Goal: Task Accomplishment & Management: Manage account settings

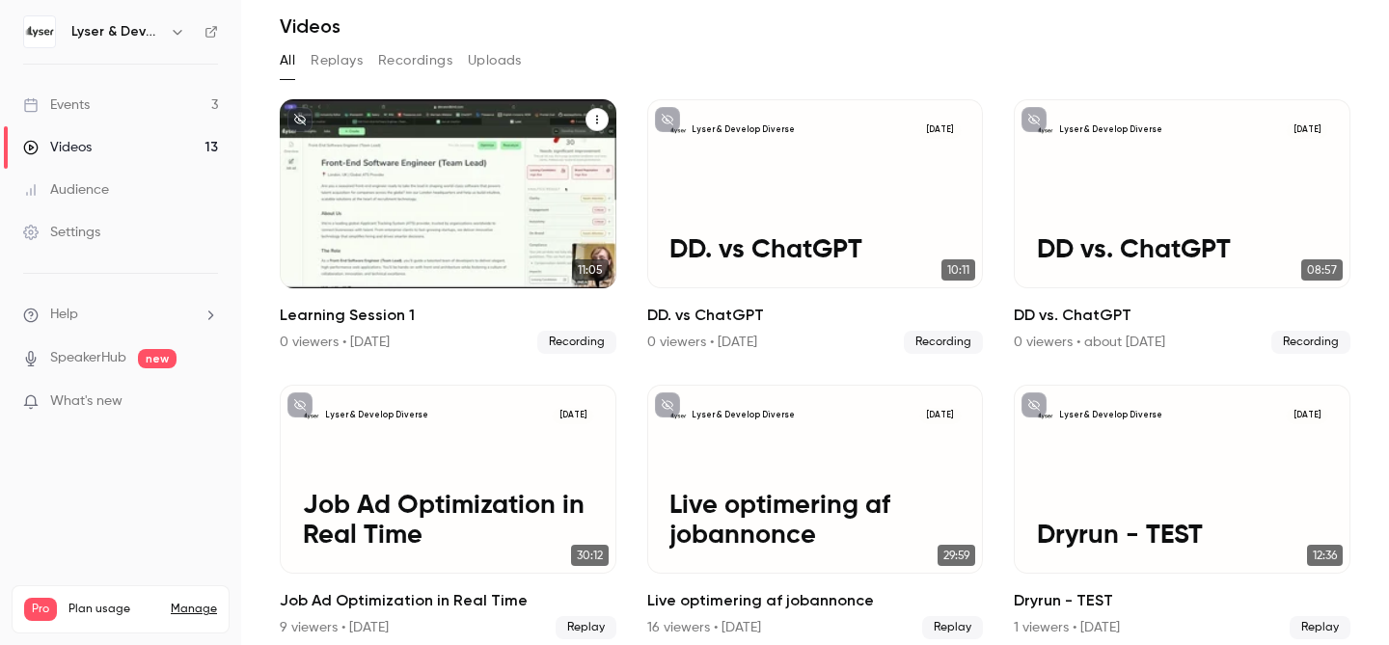
scroll to position [100, 0]
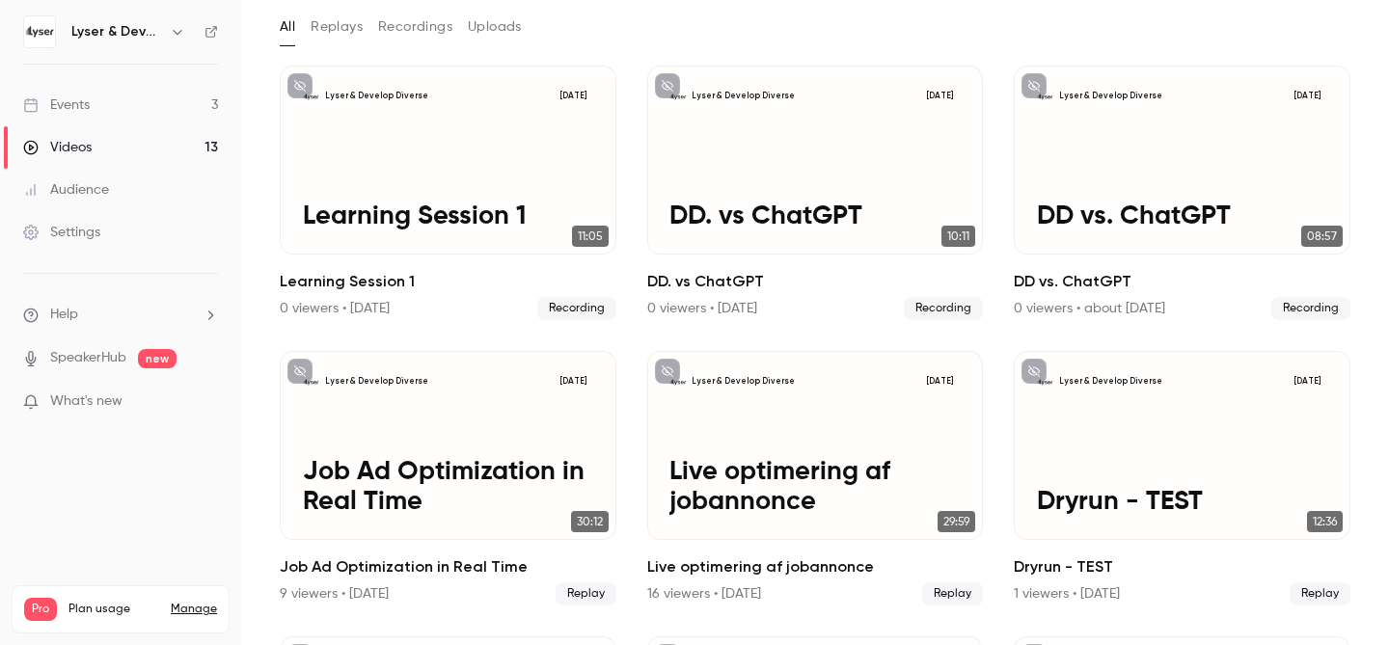
click at [72, 115] on link "Events 3" at bounding box center [120, 105] width 241 height 42
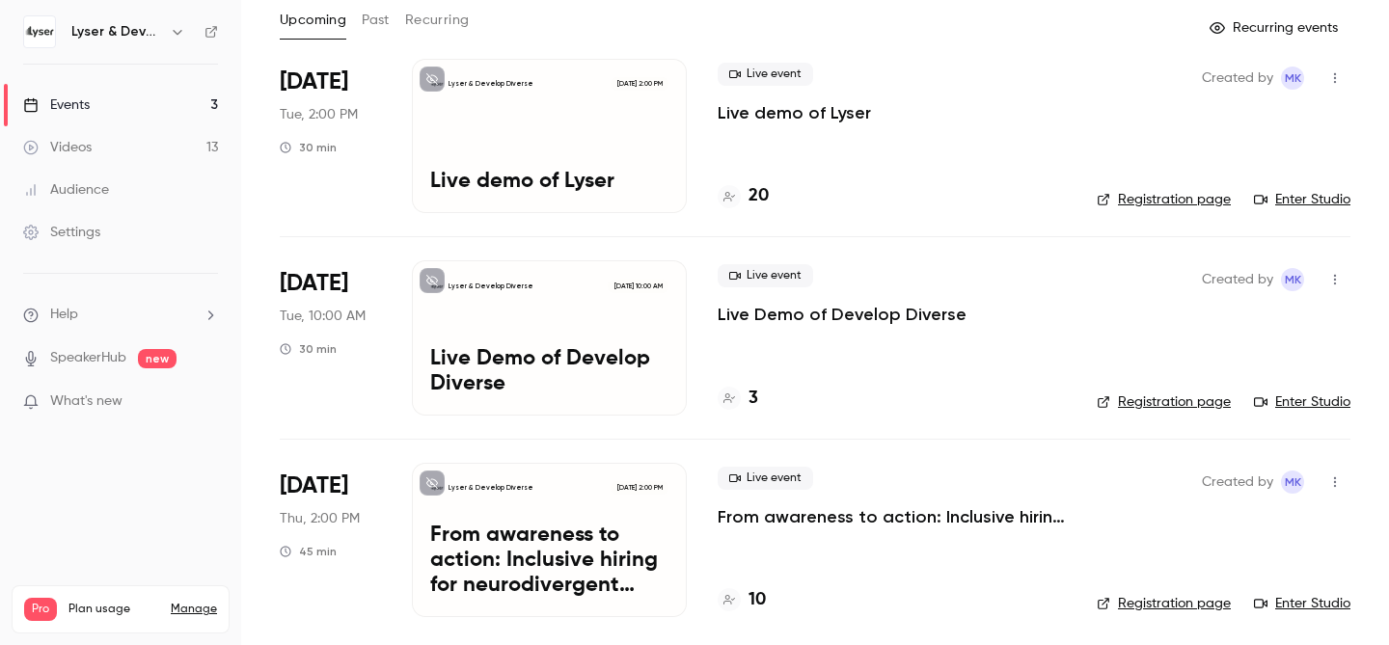
scroll to position [114, 0]
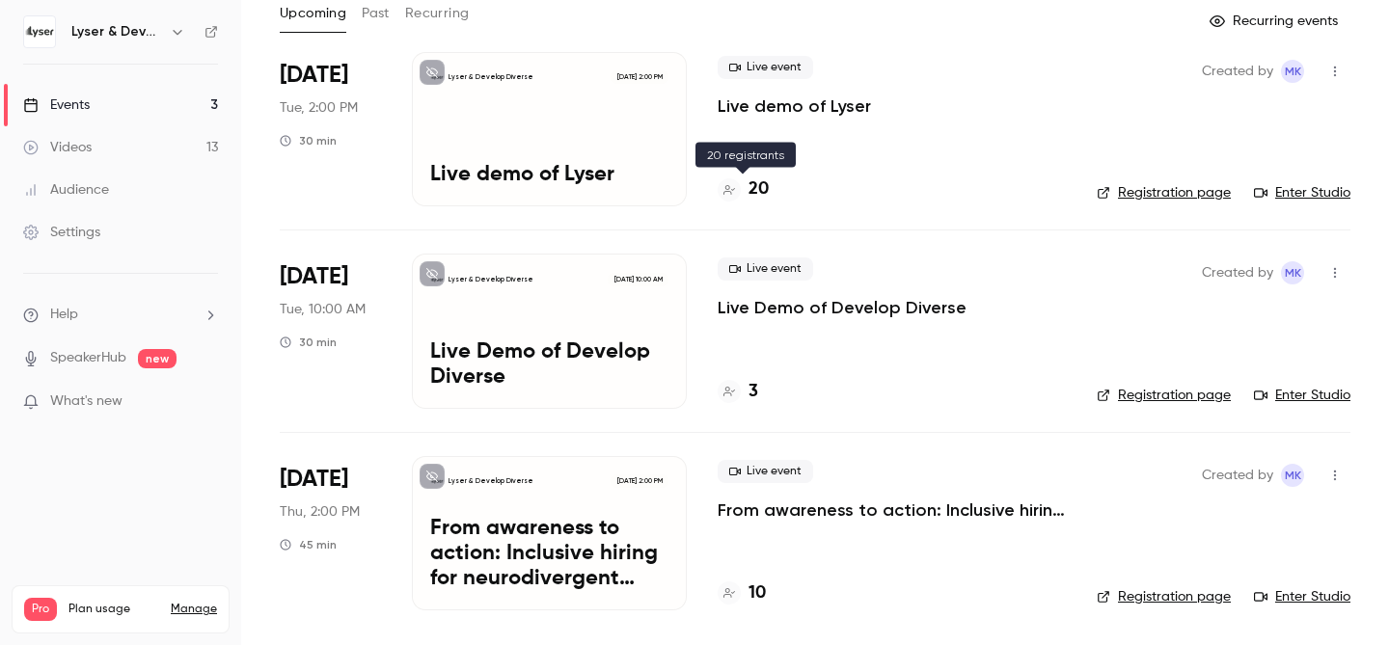
click at [757, 189] on h4 "20" at bounding box center [758, 189] width 20 height 26
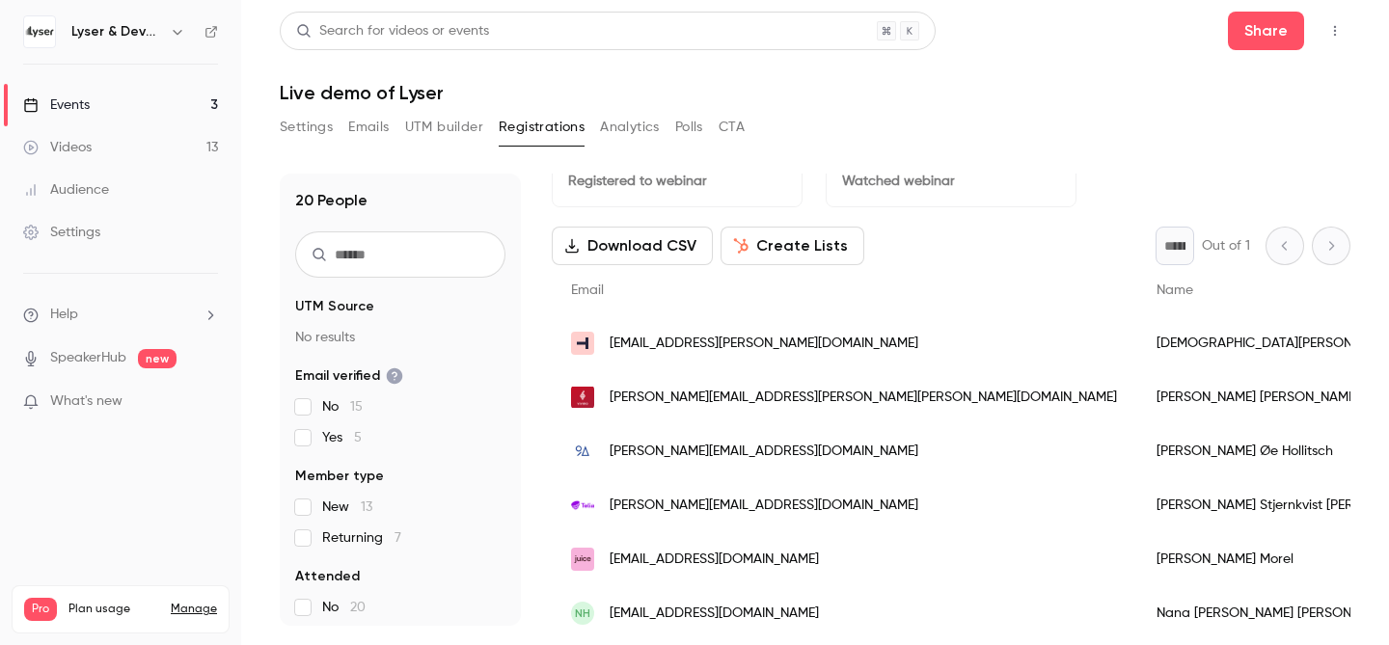
scroll to position [59, 0]
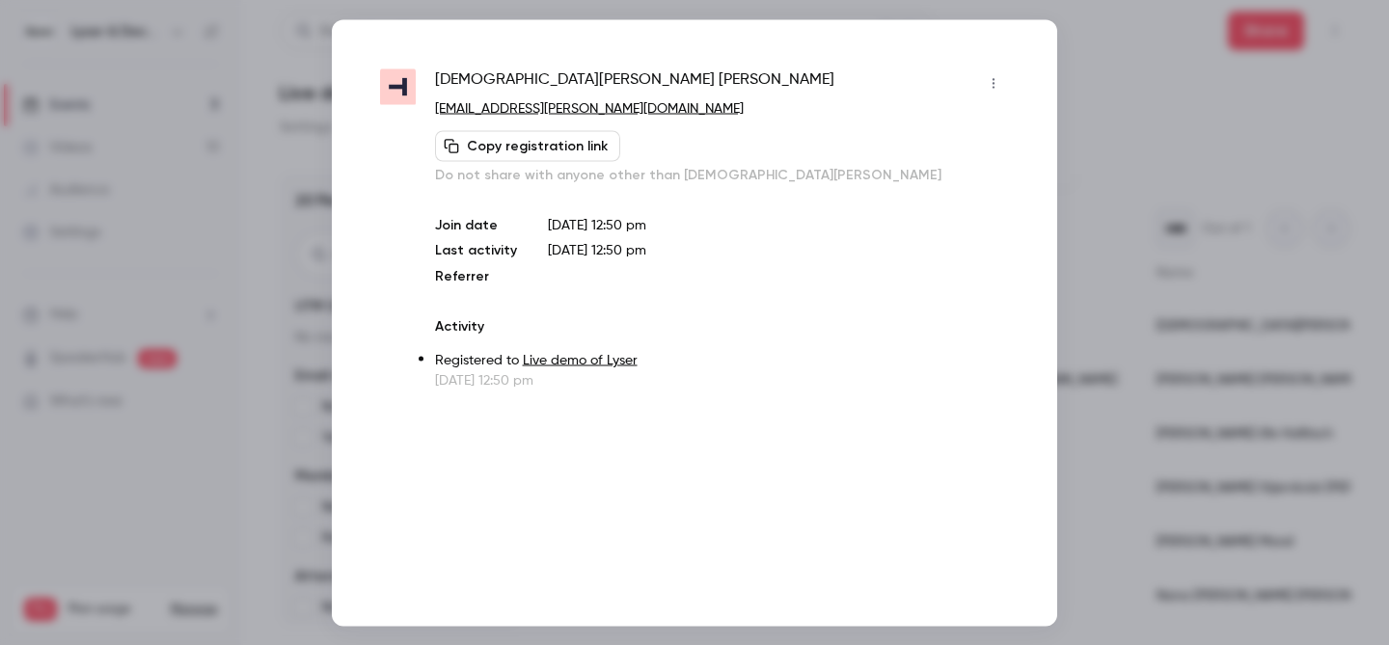
click at [990, 75] on button "button" at bounding box center [993, 82] width 31 height 31
click at [1014, 67] on div at bounding box center [694, 322] width 1389 height 645
click at [999, 79] on icon "button" at bounding box center [992, 82] width 15 height 13
click at [948, 174] on div "Remove registration" at bounding box center [919, 182] width 147 height 19
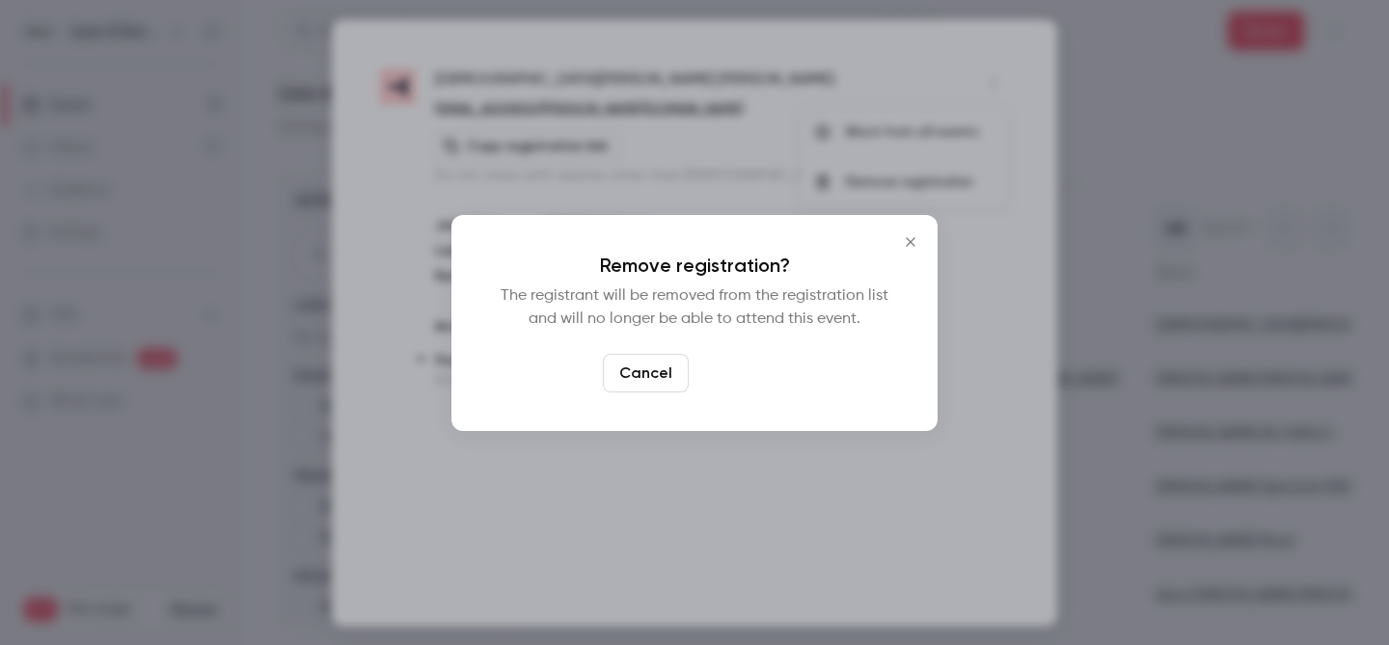
click at [741, 371] on button "Confirm" at bounding box center [741, 373] width 91 height 39
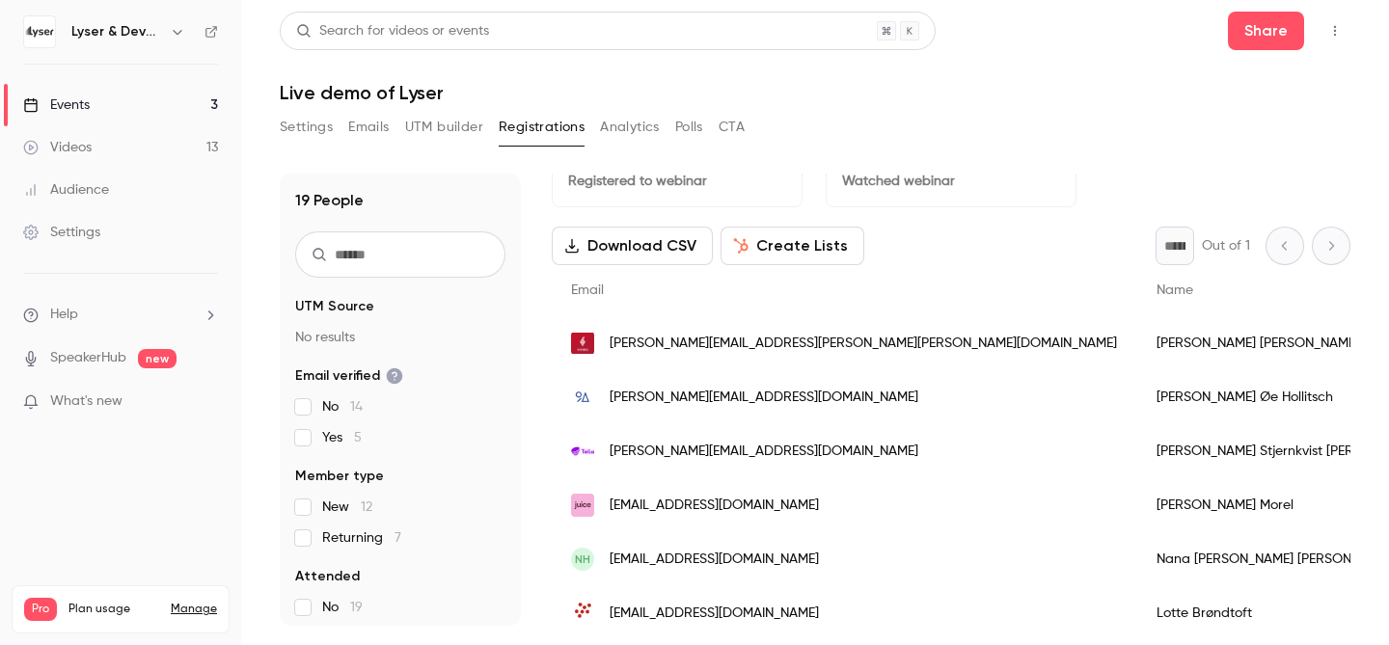
scroll to position [0, 0]
